Goal: Information Seeking & Learning: Learn about a topic

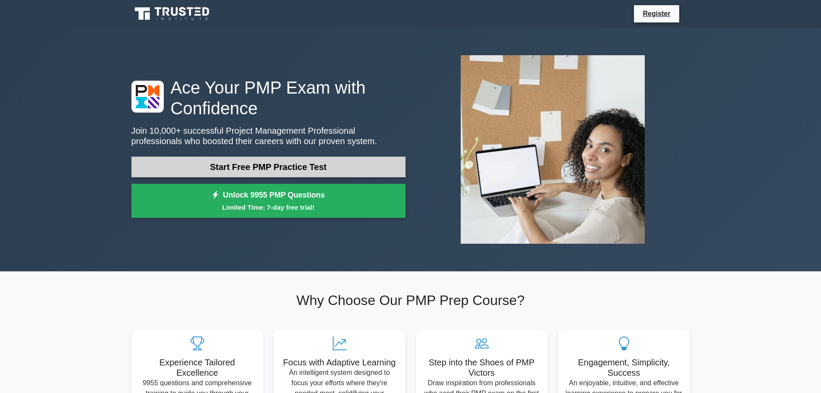
click at [330, 164] on link "Start Free PMP Practice Test" at bounding box center [268, 166] width 274 height 21
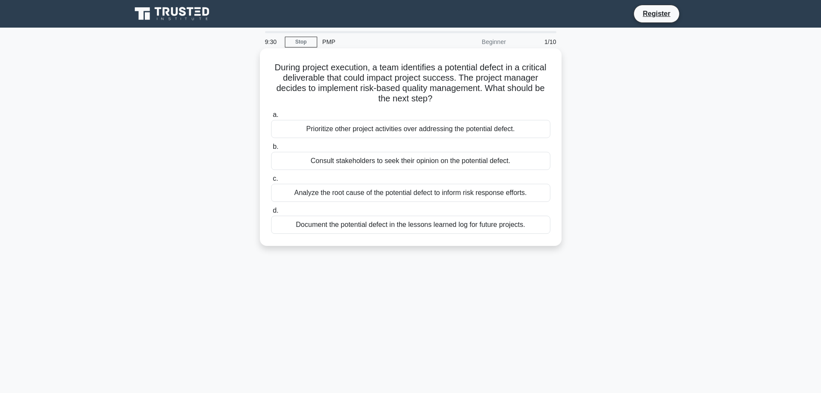
click at [401, 191] on div "Analyze the root cause of the potential defect to inform risk response efforts." at bounding box center [410, 193] width 279 height 18
click at [278, 194] on div "Analyze the root cause of the potential defect to inform risk response efforts." at bounding box center [410, 193] width 279 height 18
click at [271, 181] on input "c. Analyze the root cause of the potential defect to inform risk response effor…" at bounding box center [271, 179] width 0 height 6
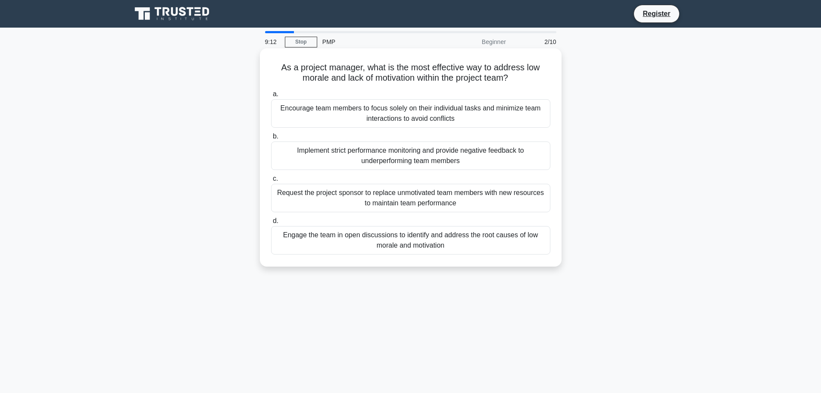
click at [485, 242] on div "Engage the team in open discussions to identify and address the root causes of …" at bounding box center [410, 240] width 279 height 28
click at [271, 224] on input "d. Engage the team in open discussions to identify and address the root causes …" at bounding box center [271, 221] width 0 height 6
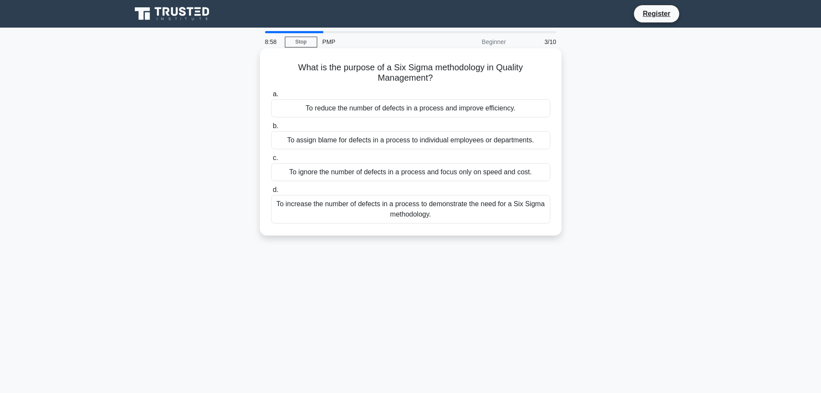
click at [522, 109] on div "To reduce the number of defects in a process and improve efficiency." at bounding box center [410, 108] width 279 height 18
click at [271, 97] on input "a. To reduce the number of defects in a process and improve efficiency." at bounding box center [271, 94] width 0 height 6
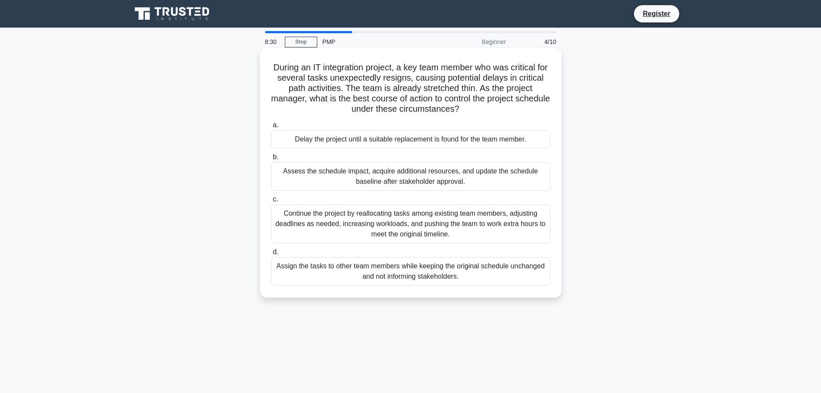
click at [468, 175] on div "Assess the schedule impact, acquire additional resources, and update the schedu…" at bounding box center [410, 176] width 279 height 28
click at [271, 160] on input "b. Assess the schedule impact, acquire additional resources, and update the sch…" at bounding box center [271, 157] width 0 height 6
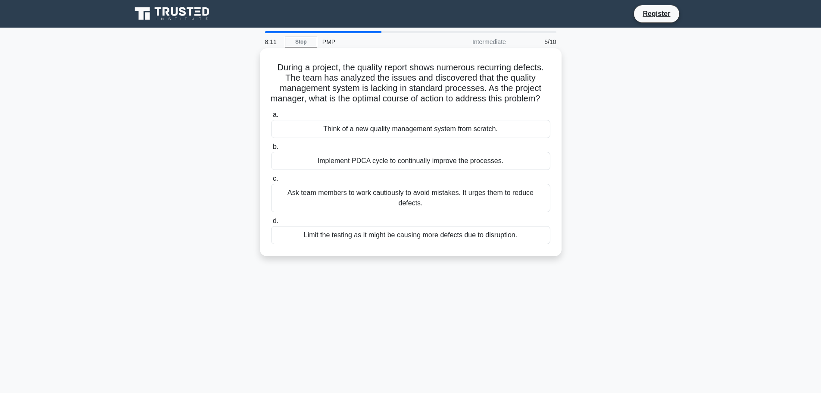
click at [525, 170] on div "Implement PDCA cycle to continually improve the processes." at bounding box center [410, 161] width 279 height 18
click at [271, 150] on input "b. Implement PDCA cycle to continually improve the processes." at bounding box center [271, 147] width 0 height 6
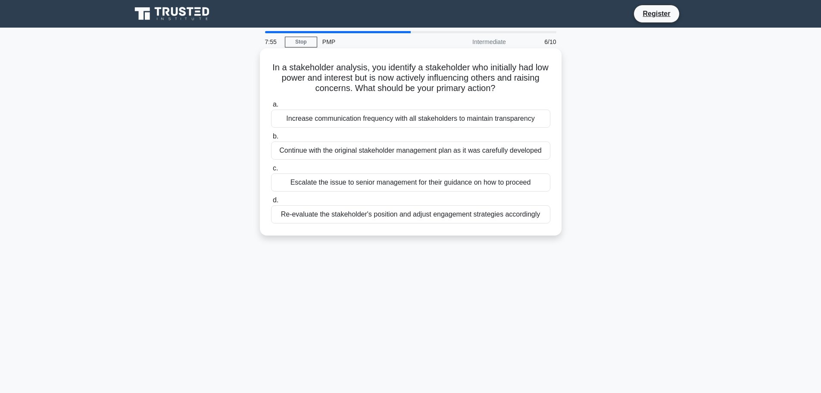
click at [547, 217] on div "Re-evaluate the stakeholder's position and adjust engagement strategies accordi…" at bounding box center [410, 214] width 279 height 18
click at [271, 203] on input "d. Re-evaluate the stakeholder's position and adjust engagement strategies acco…" at bounding box center [271, 200] width 0 height 6
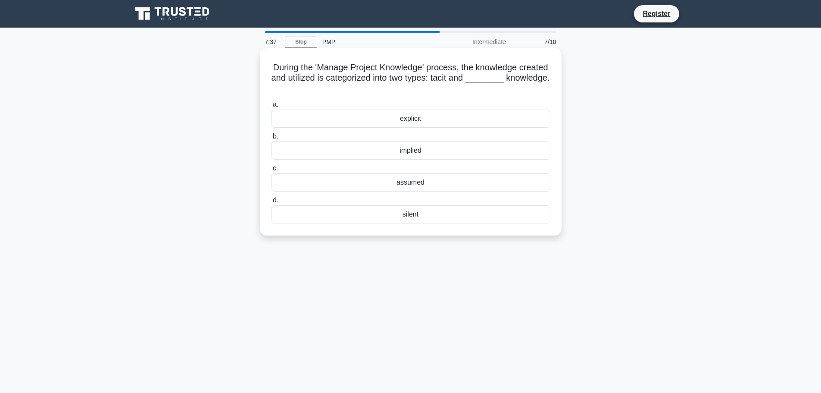
click at [419, 120] on div "explicit" at bounding box center [410, 118] width 279 height 18
click at [271, 107] on input "a. explicit" at bounding box center [271, 105] width 0 height 6
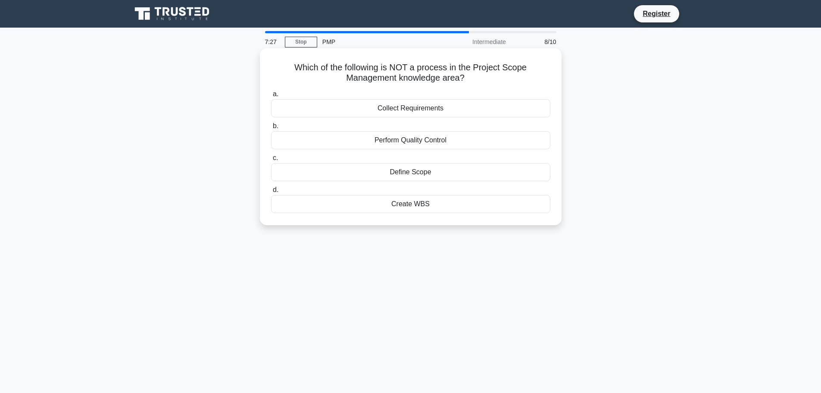
click at [437, 108] on div "Collect Requirements" at bounding box center [410, 108] width 279 height 18
click at [271, 97] on input "a. Collect Requirements" at bounding box center [271, 94] width 0 height 6
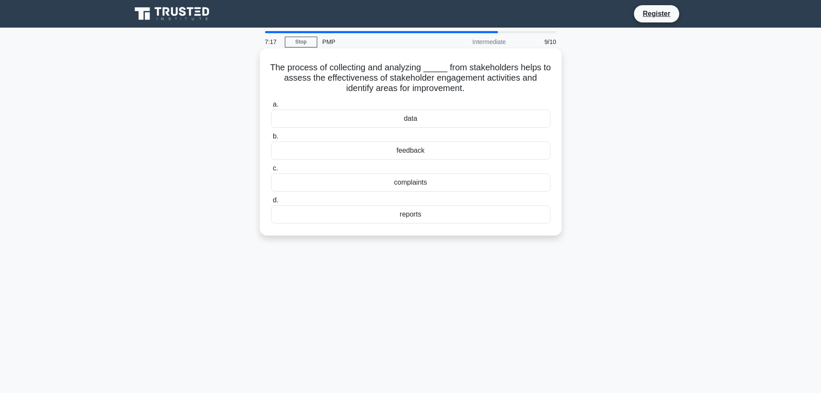
click at [423, 149] on div "feedback" at bounding box center [410, 150] width 279 height 18
click at [271, 139] on input "b. feedback" at bounding box center [271, 137] width 0 height 6
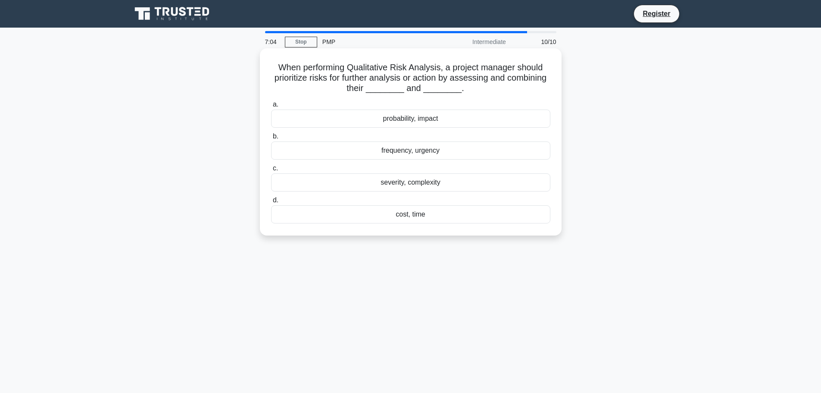
click at [396, 119] on div "probability, impact" at bounding box center [410, 118] width 279 height 18
click at [271, 107] on input "a. probability, impact" at bounding box center [271, 105] width 0 height 6
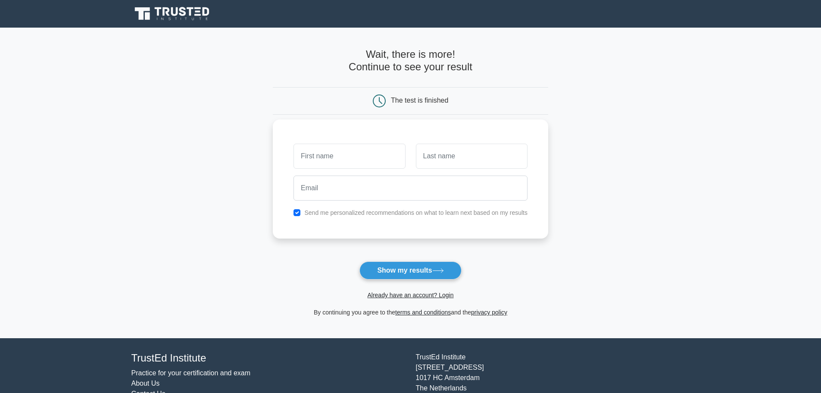
click at [352, 158] on input "text" at bounding box center [350, 156] width 112 height 25
type input "Majeela"
click at [437, 158] on input "text" at bounding box center [472, 156] width 112 height 25
type input "Keegan"
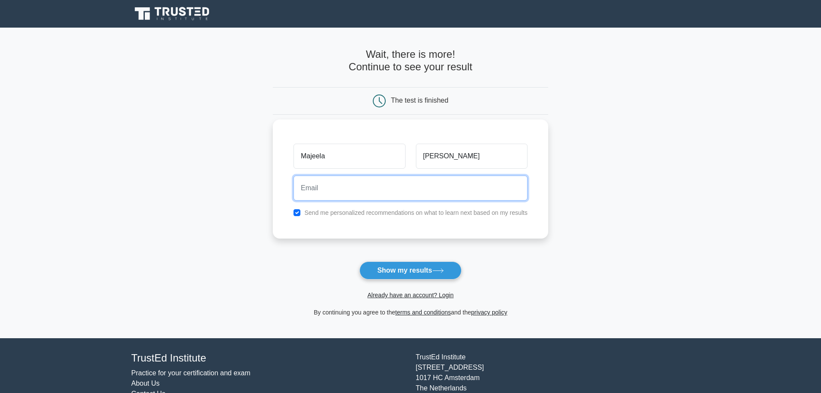
click at [383, 196] on input "email" at bounding box center [411, 187] width 234 height 25
type input "mkeegan1@northwell.edu"
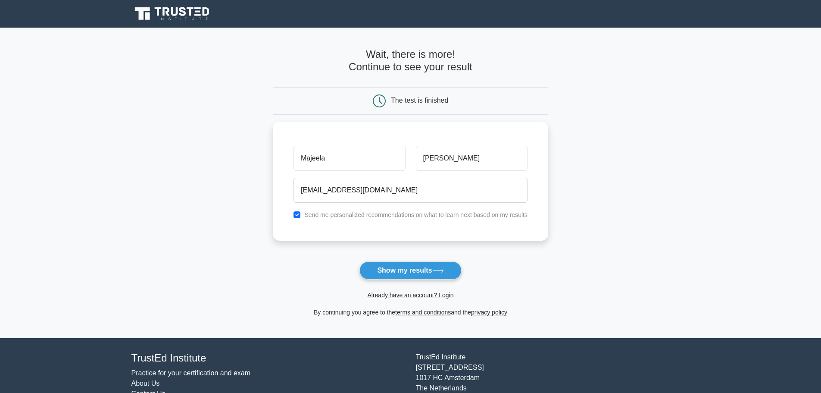
click at [414, 272] on button "Show my results" at bounding box center [410, 270] width 102 height 18
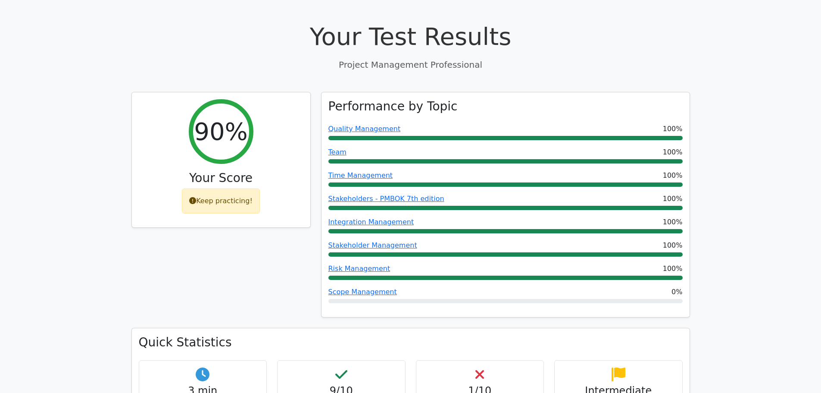
scroll to position [302, 0]
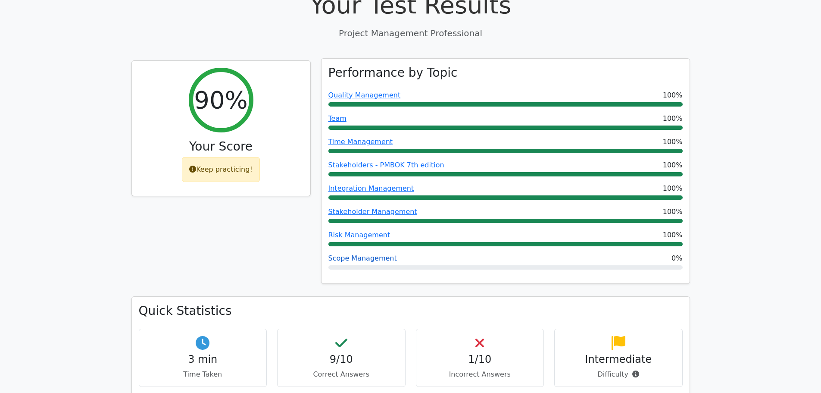
click at [368, 254] on link "Scope Management" at bounding box center [362, 258] width 69 height 8
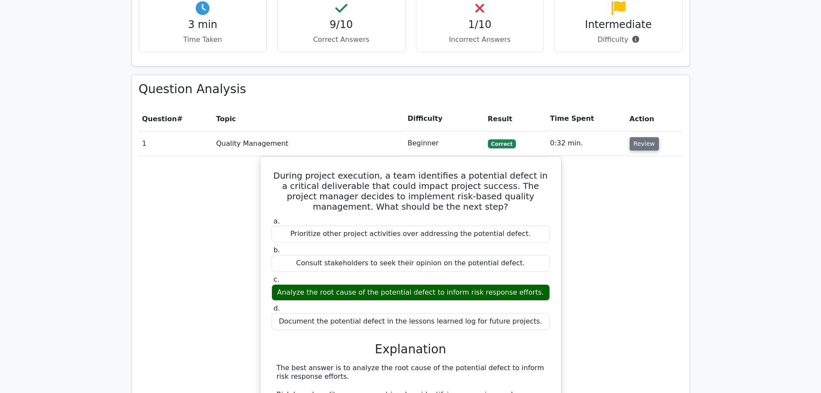
scroll to position [603, 0]
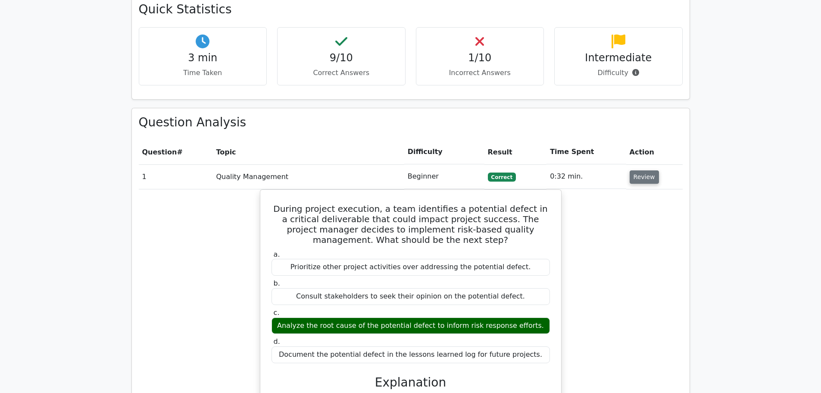
click at [640, 170] on button "Review" at bounding box center [644, 176] width 29 height 13
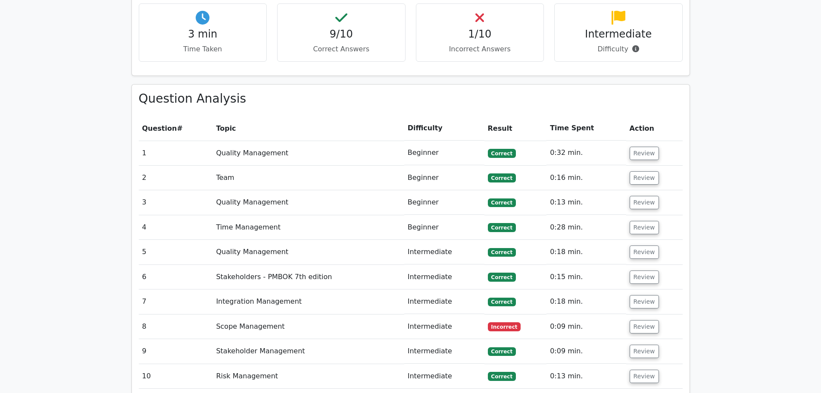
scroll to position [732, 0]
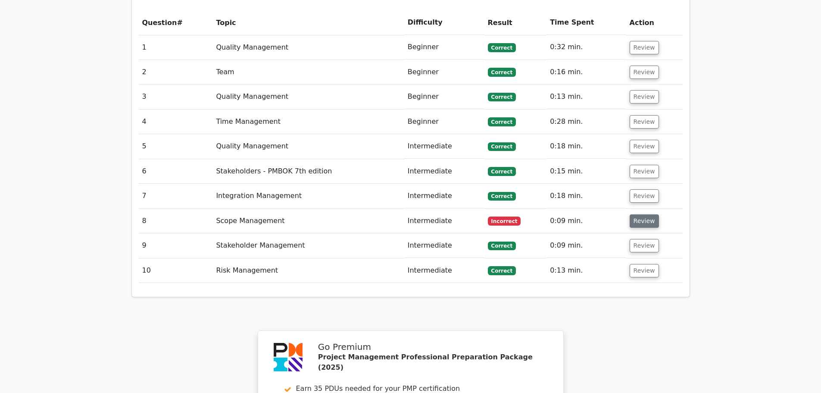
click at [643, 214] on button "Review" at bounding box center [644, 220] width 29 height 13
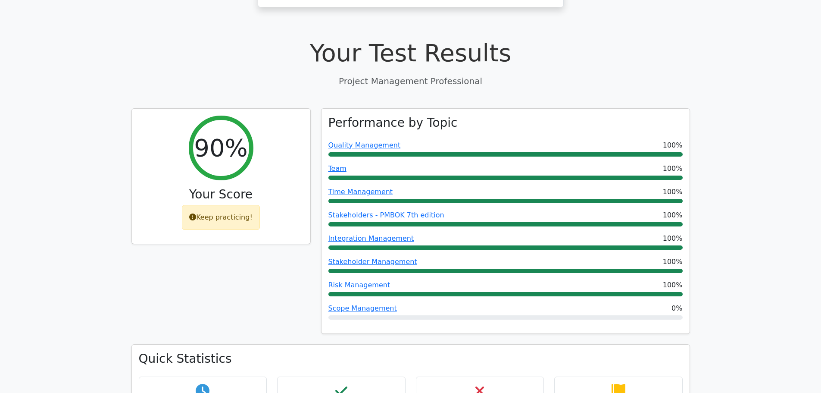
scroll to position [172, 0]
